Goal: Navigation & Orientation: Find specific page/section

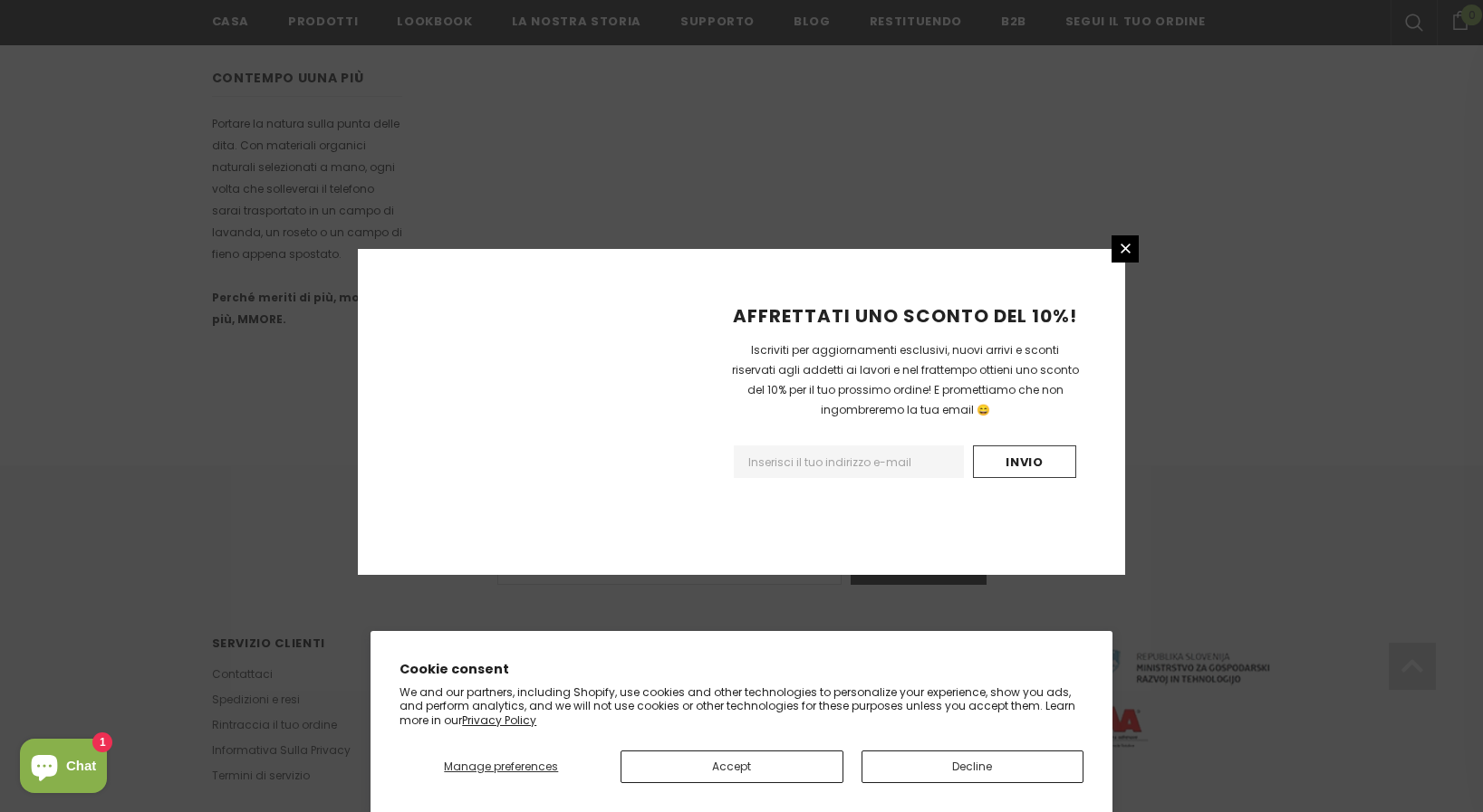
scroll to position [1044, 0]
